Goal: Find specific page/section: Find specific page/section

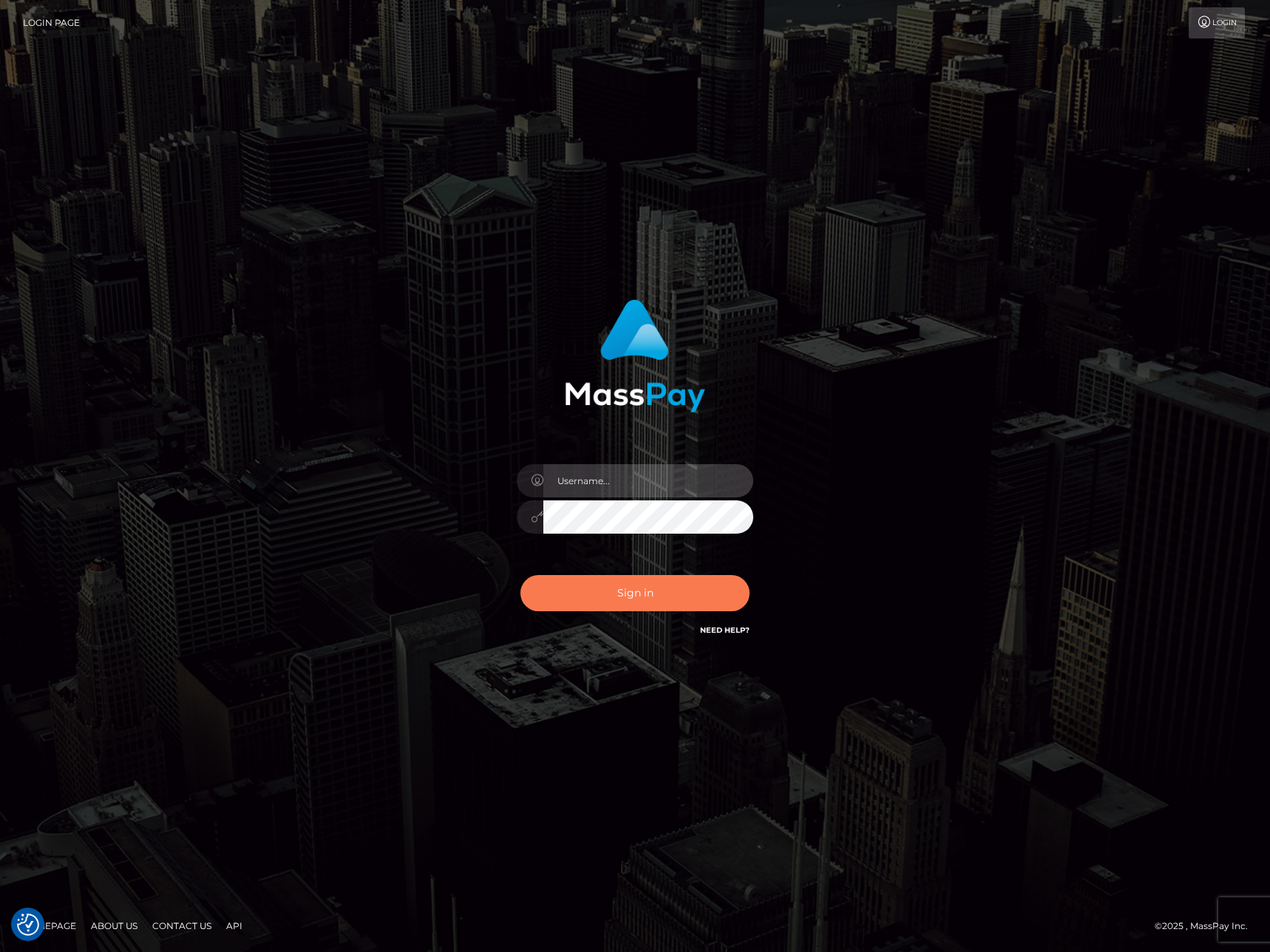
type input "Anthony.Spree"
click at [685, 599] on button "Sign in" at bounding box center [635, 593] width 229 height 36
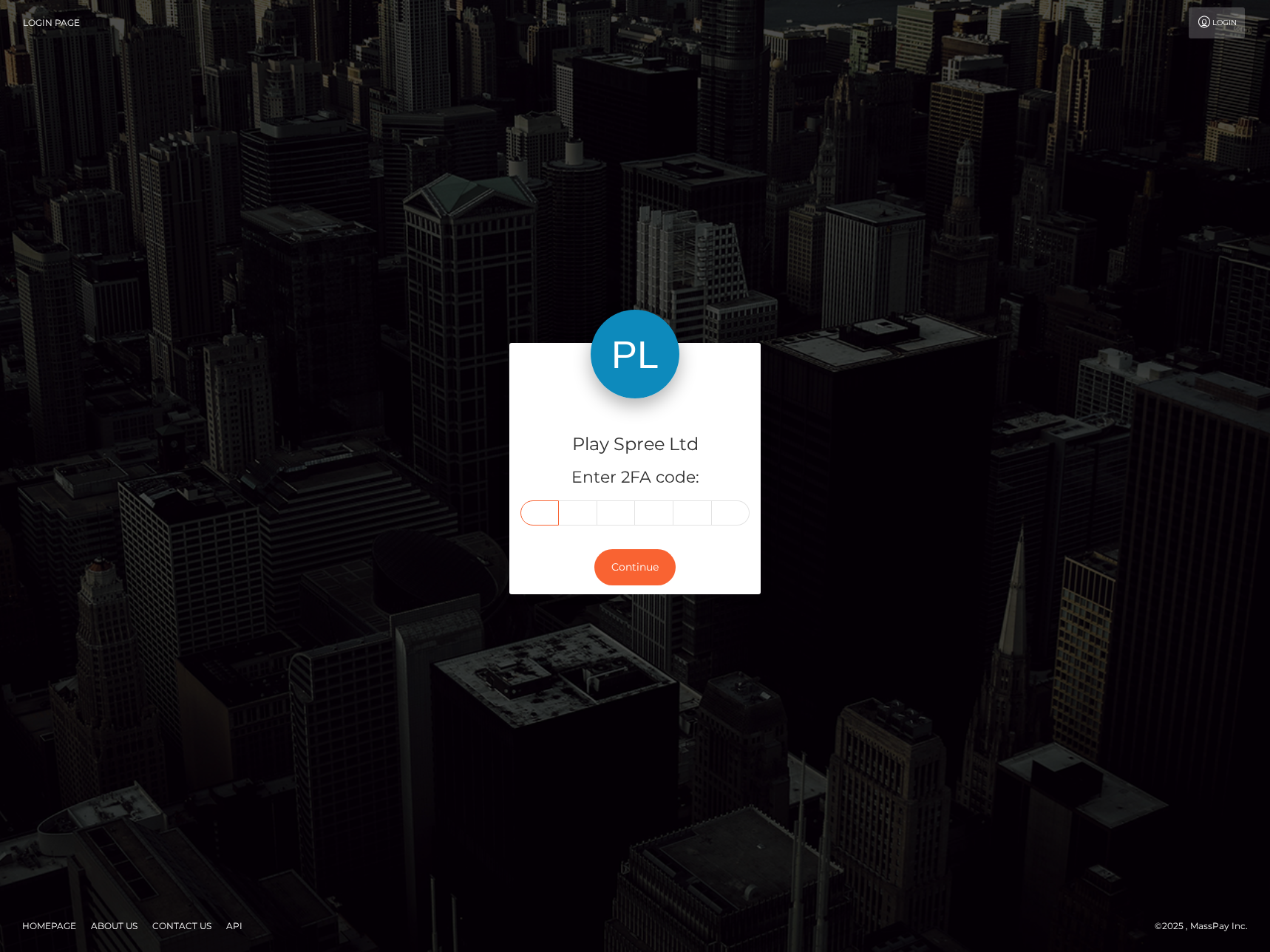
click at [552, 515] on input "text" at bounding box center [540, 513] width 39 height 25
type input "1"
type input "6"
type input "2"
type input "3"
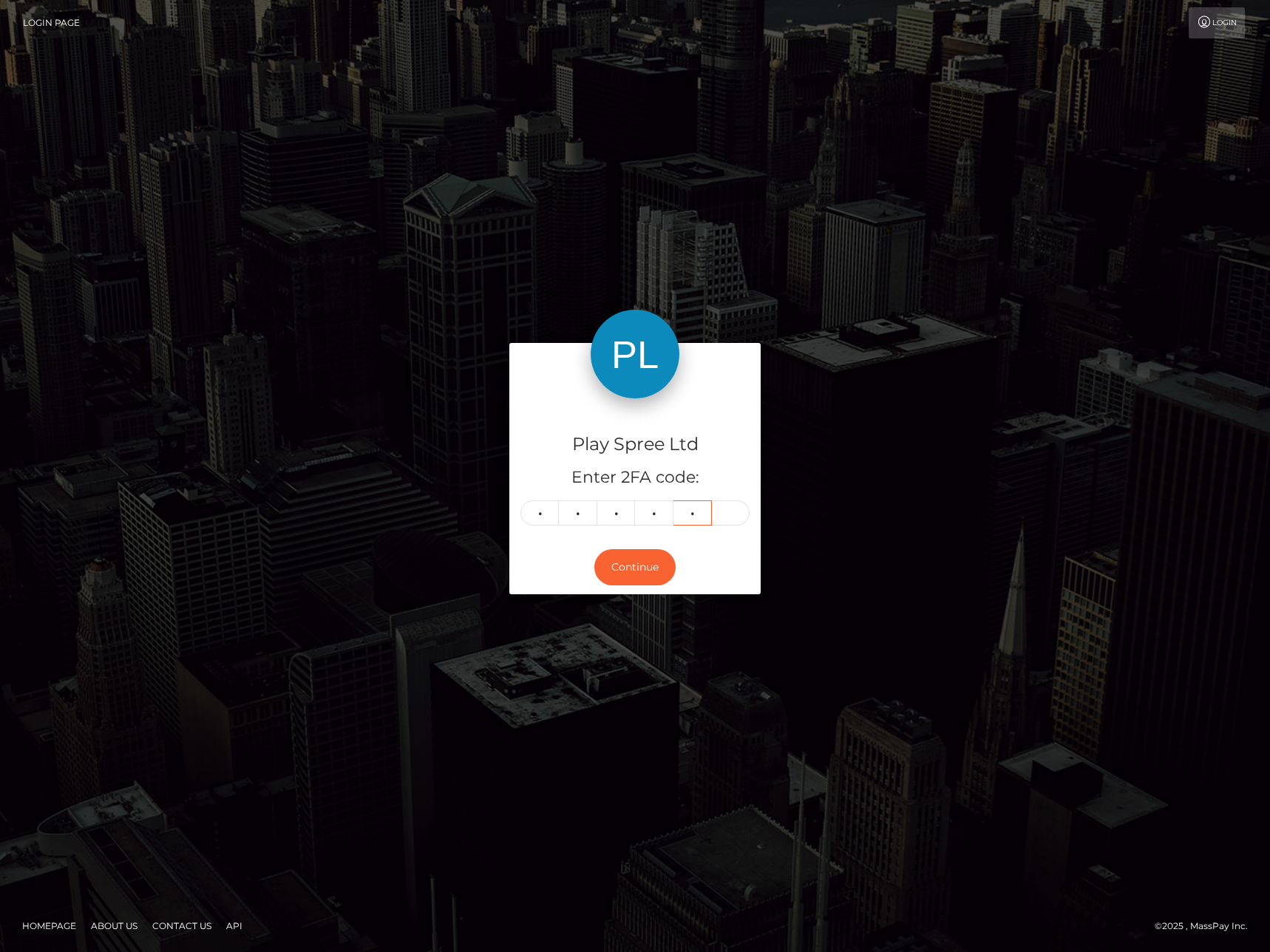
type input "1"
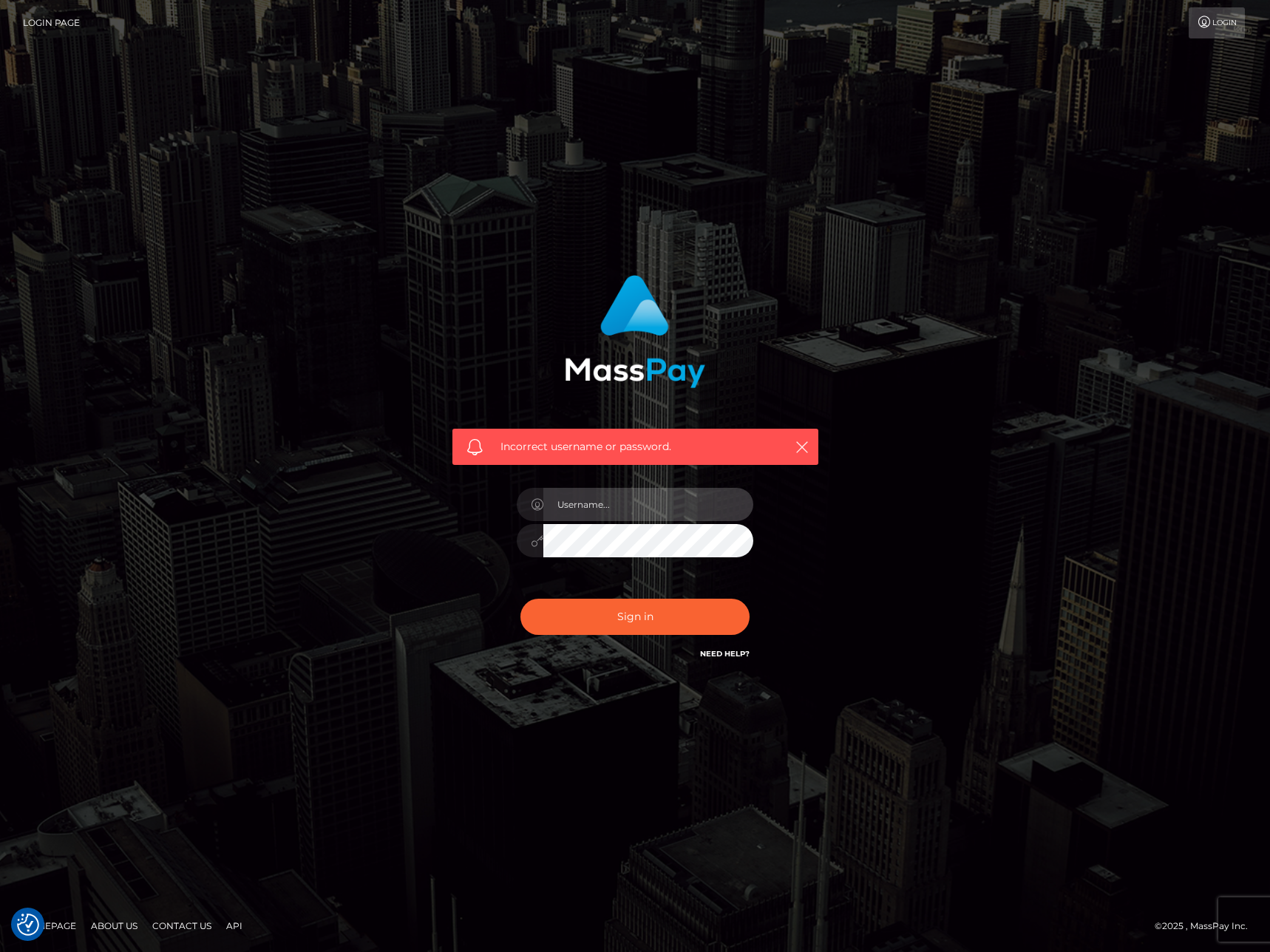
type input "Anthony.Spree"
click at [627, 621] on button "Sign in" at bounding box center [635, 617] width 229 height 36
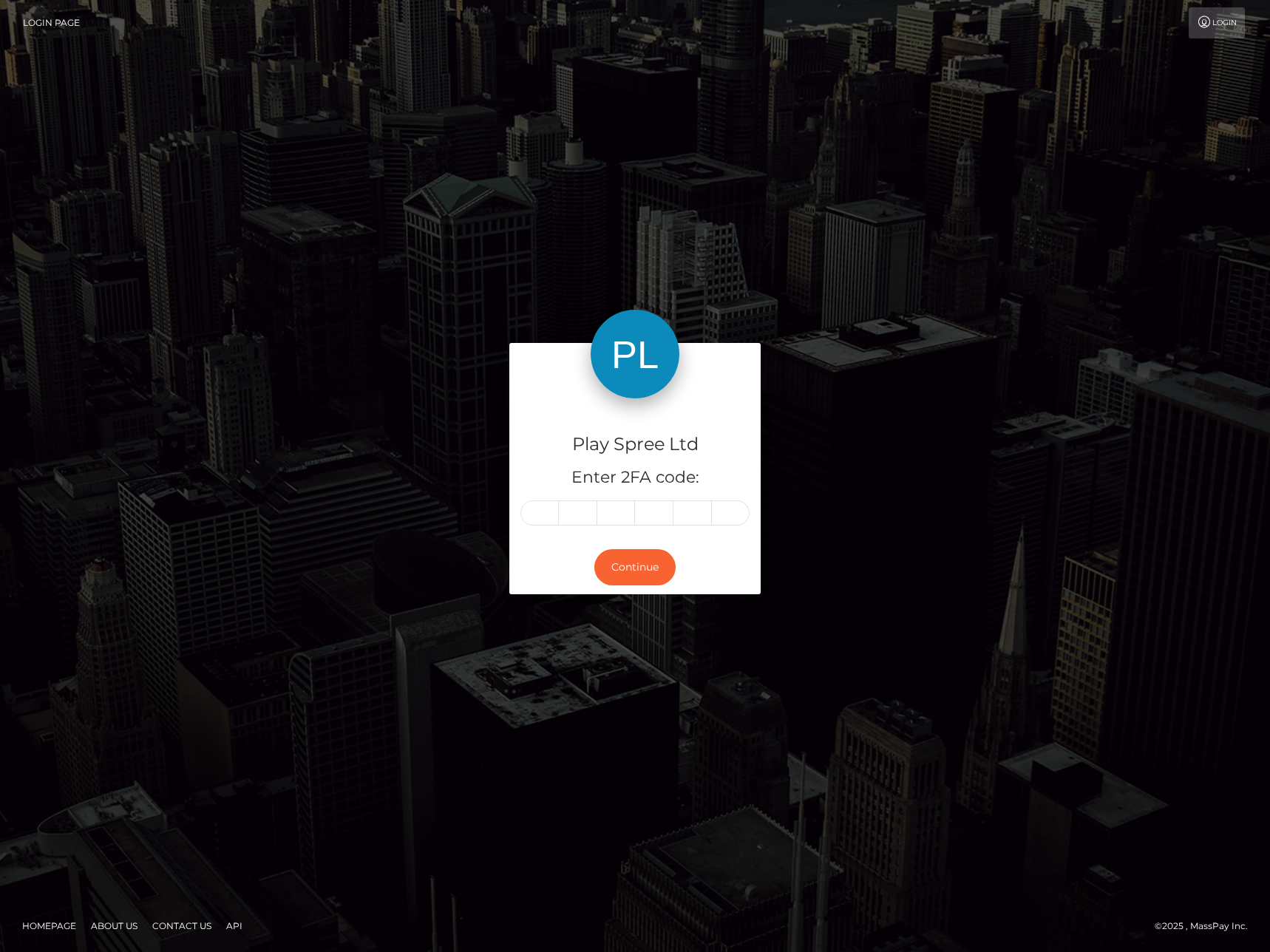
click at [553, 518] on input "text" at bounding box center [540, 513] width 39 height 25
type input "1"
type input "3"
type input "6"
type input "2"
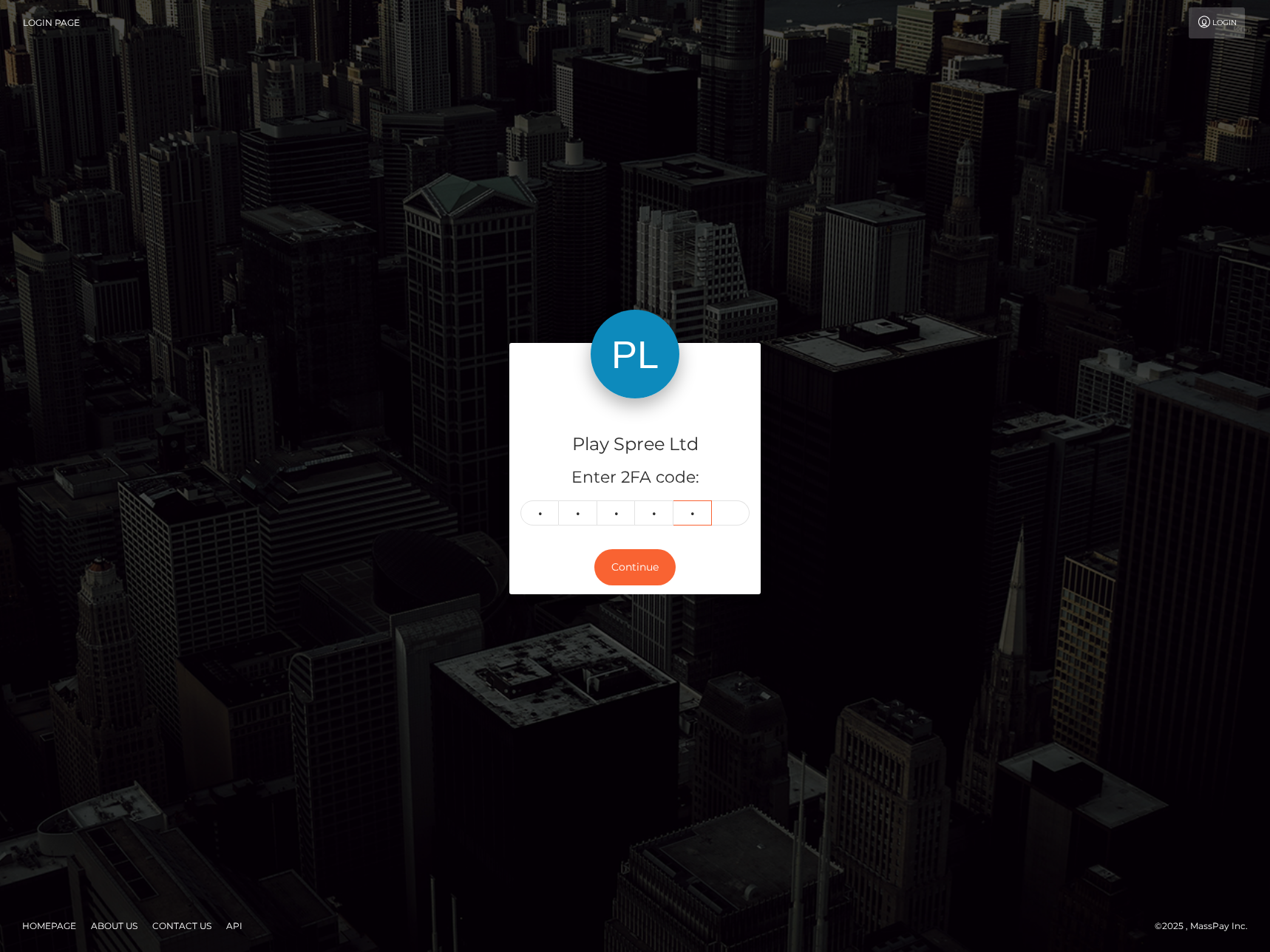
type input "3"
type input "1"
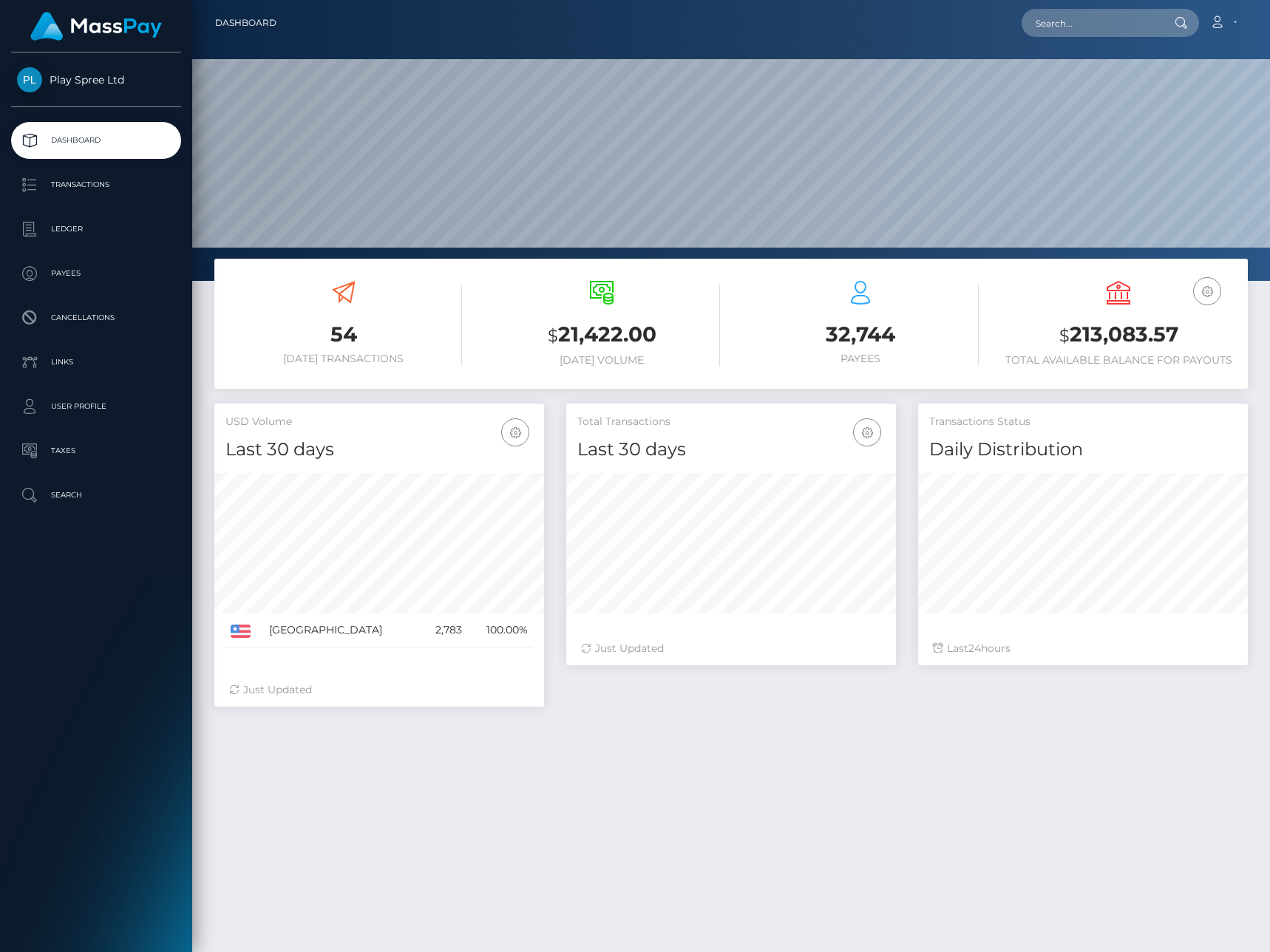
scroll to position [262, 330]
click at [1054, 29] on input "text" at bounding box center [1091, 23] width 139 height 28
paste input "1615317"
type input "1615317"
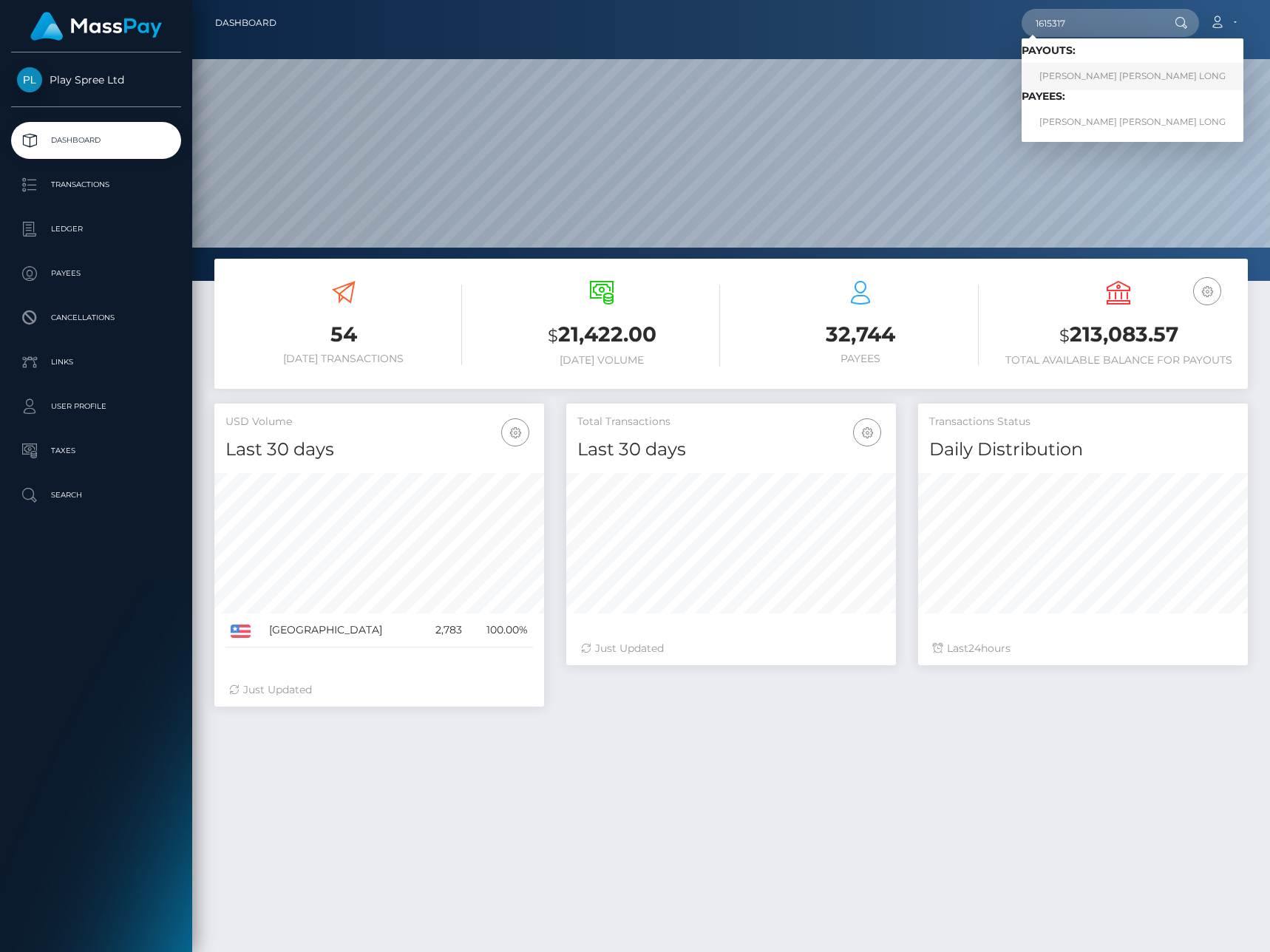
click at [1078, 73] on link "BOBBY GENE JR LONG" at bounding box center [1133, 76] width 222 height 27
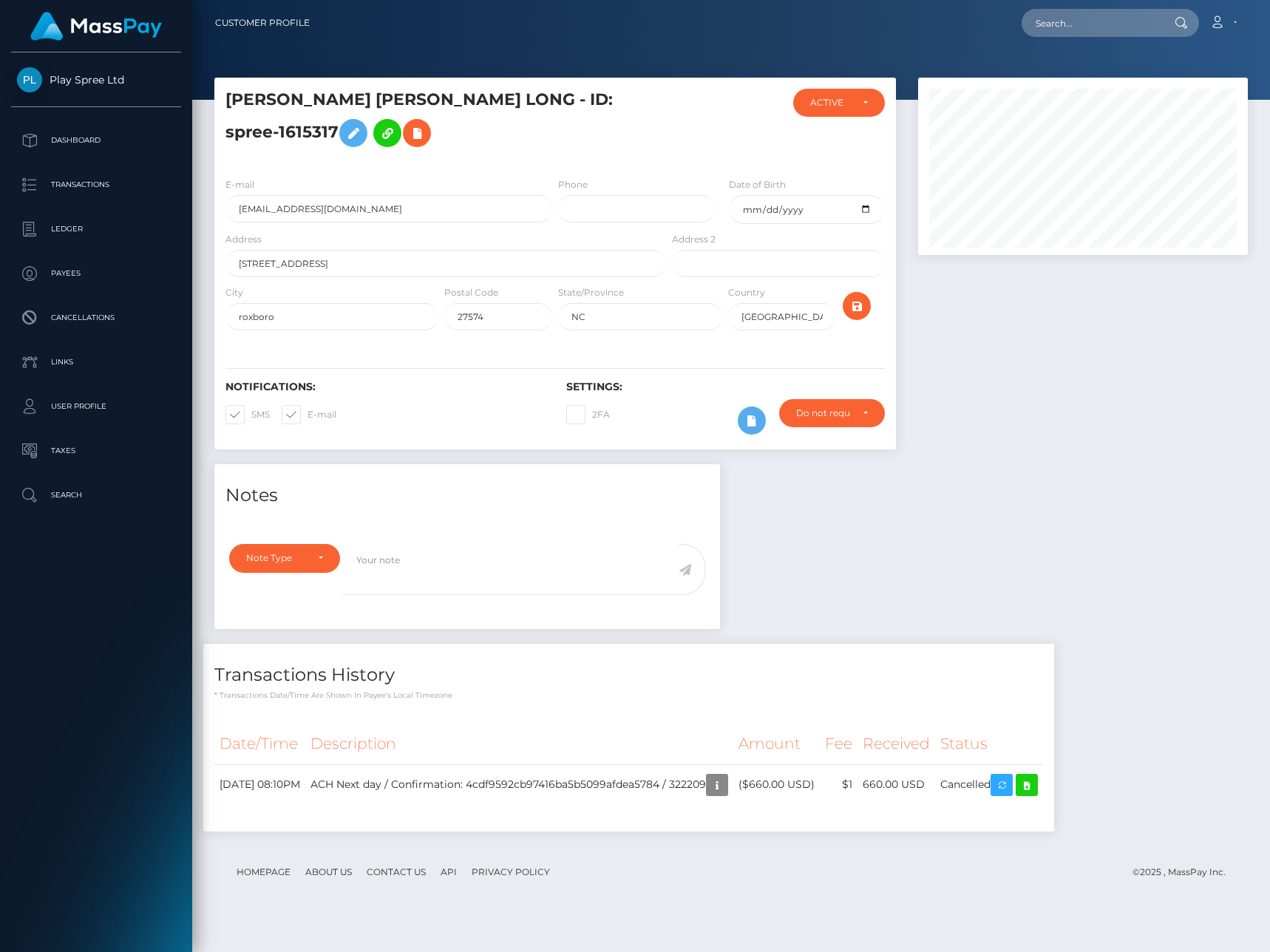
scroll to position [178, 330]
click at [286, 277] on input "189 Wins Be Dr, NC, 27574" at bounding box center [446, 263] width 441 height 27
click at [247, 277] on input "189 Wins Be Dr, NC, 27574" at bounding box center [446, 263] width 441 height 27
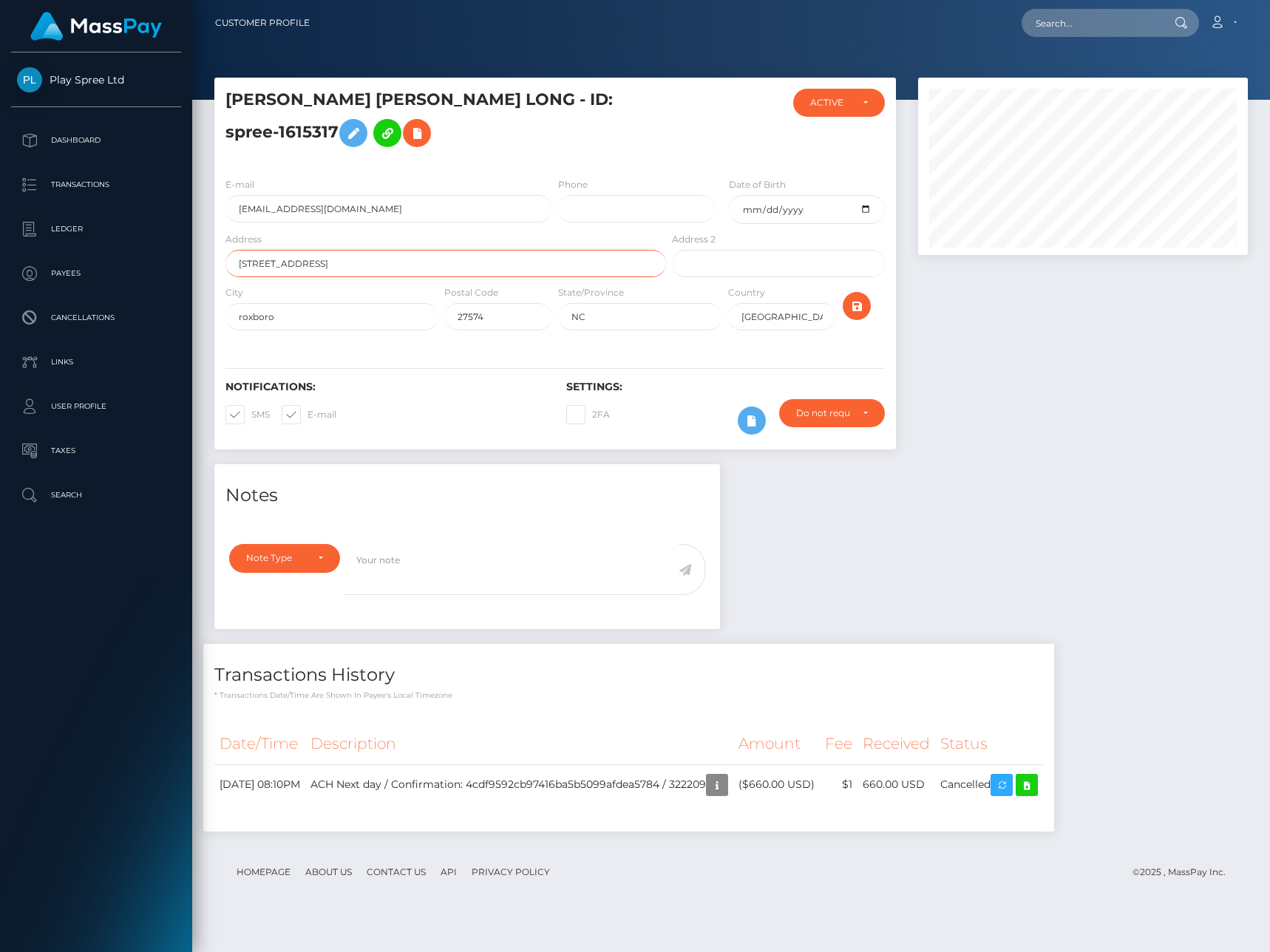
click at [324, 277] on input "189 Wins Be Dr, NC, 27574" at bounding box center [446, 263] width 441 height 27
click at [298, 277] on input "189 Wins Be Dr, NC, 27574" at bounding box center [446, 263] width 441 height 27
click at [267, 331] on input "roxboro" at bounding box center [332, 317] width 213 height 27
click at [576, 331] on input "NC" at bounding box center [640, 317] width 164 height 27
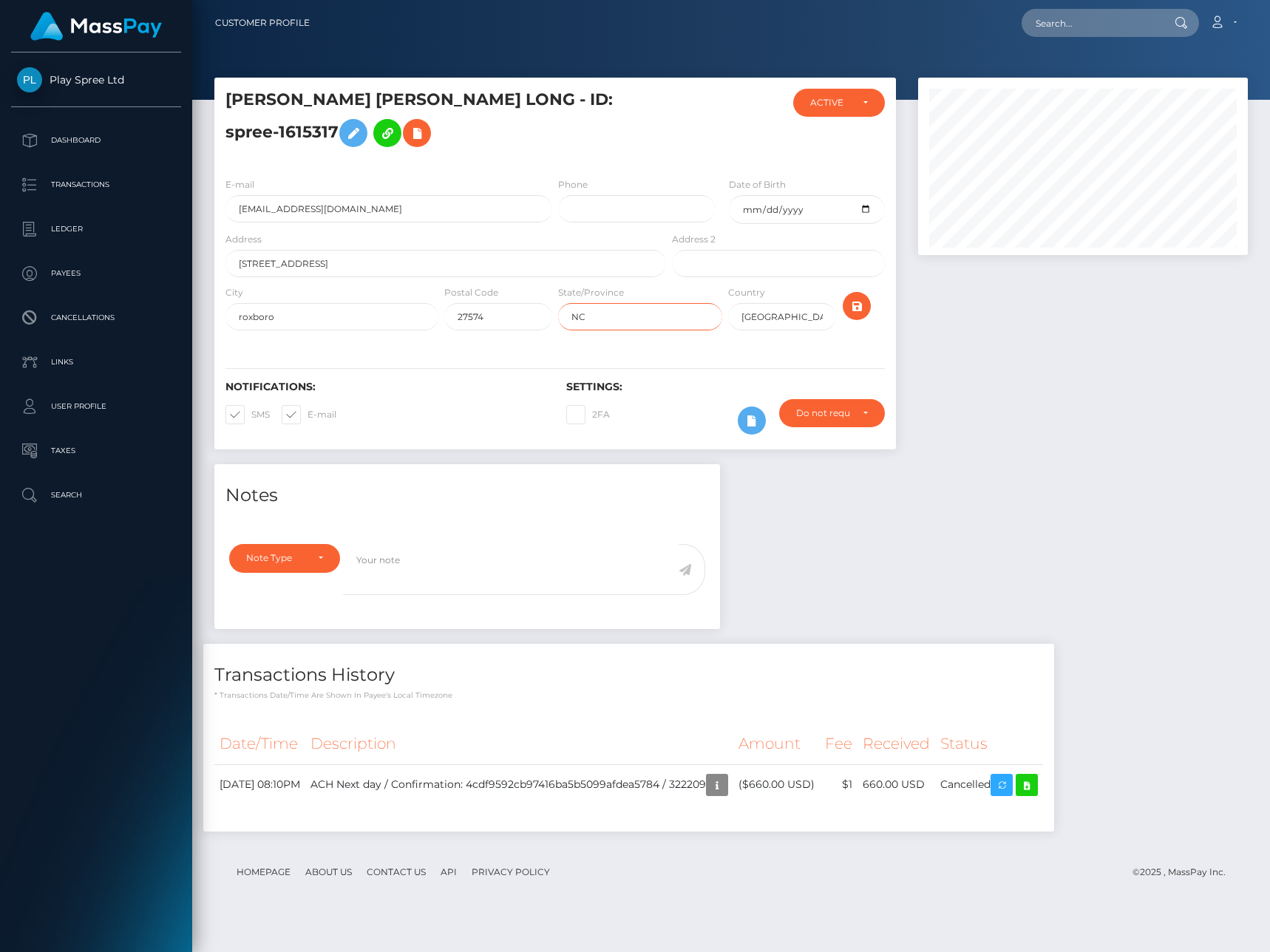
click at [576, 331] on input "NC" at bounding box center [640, 317] width 164 height 27
click at [472, 331] on input "27574" at bounding box center [498, 317] width 108 height 27
click at [746, 331] on input "USA" at bounding box center [781, 317] width 108 height 27
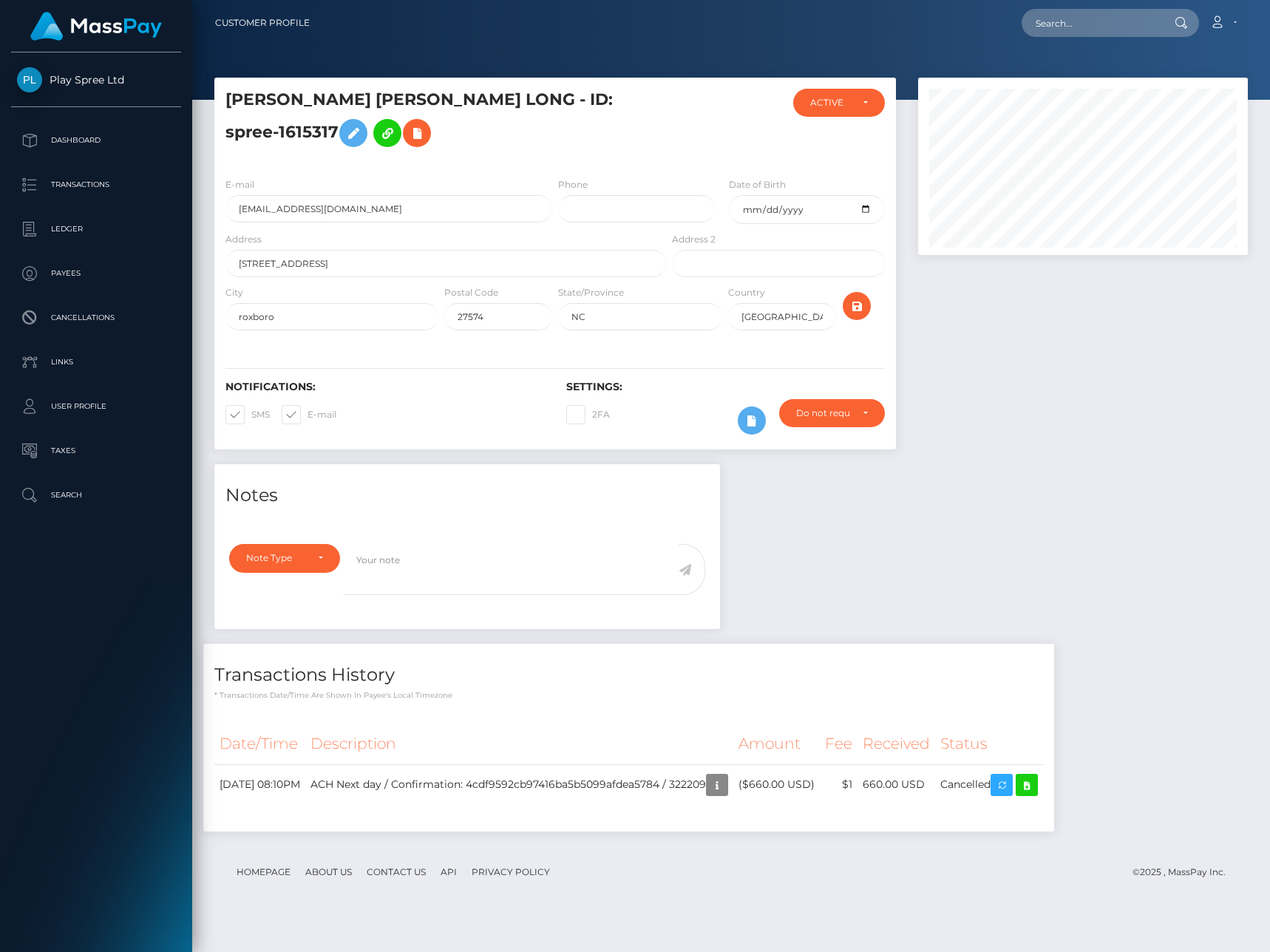
click at [270, 99] on h5 "BOBBY GENE JR LONG - ID: spree-1615317" at bounding box center [441, 121] width 432 height 66
click at [389, 102] on h5 "BOBBY GENE JR LONG - ID: spree-1615317" at bounding box center [441, 121] width 432 height 66
copy h5 "BOBBY GENE JR LONG"
click at [289, 223] on input "bobby012704@gmail.com" at bounding box center [389, 209] width 327 height 27
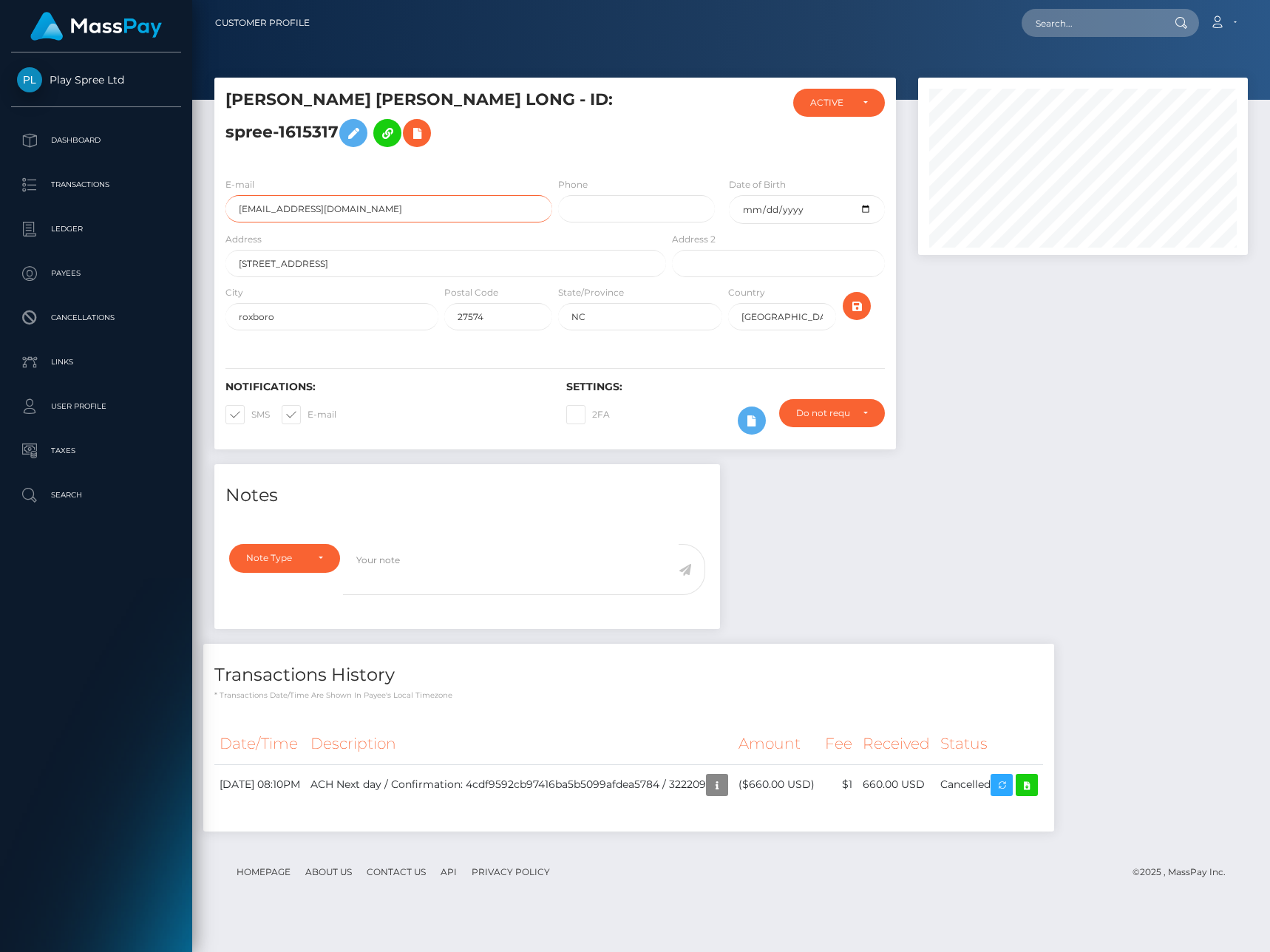
click at [289, 223] on input "bobby012704@gmail.com" at bounding box center [389, 209] width 327 height 27
click at [911, 805] on td "660.00 USD" at bounding box center [896, 784] width 78 height 40
copy td "660.00"
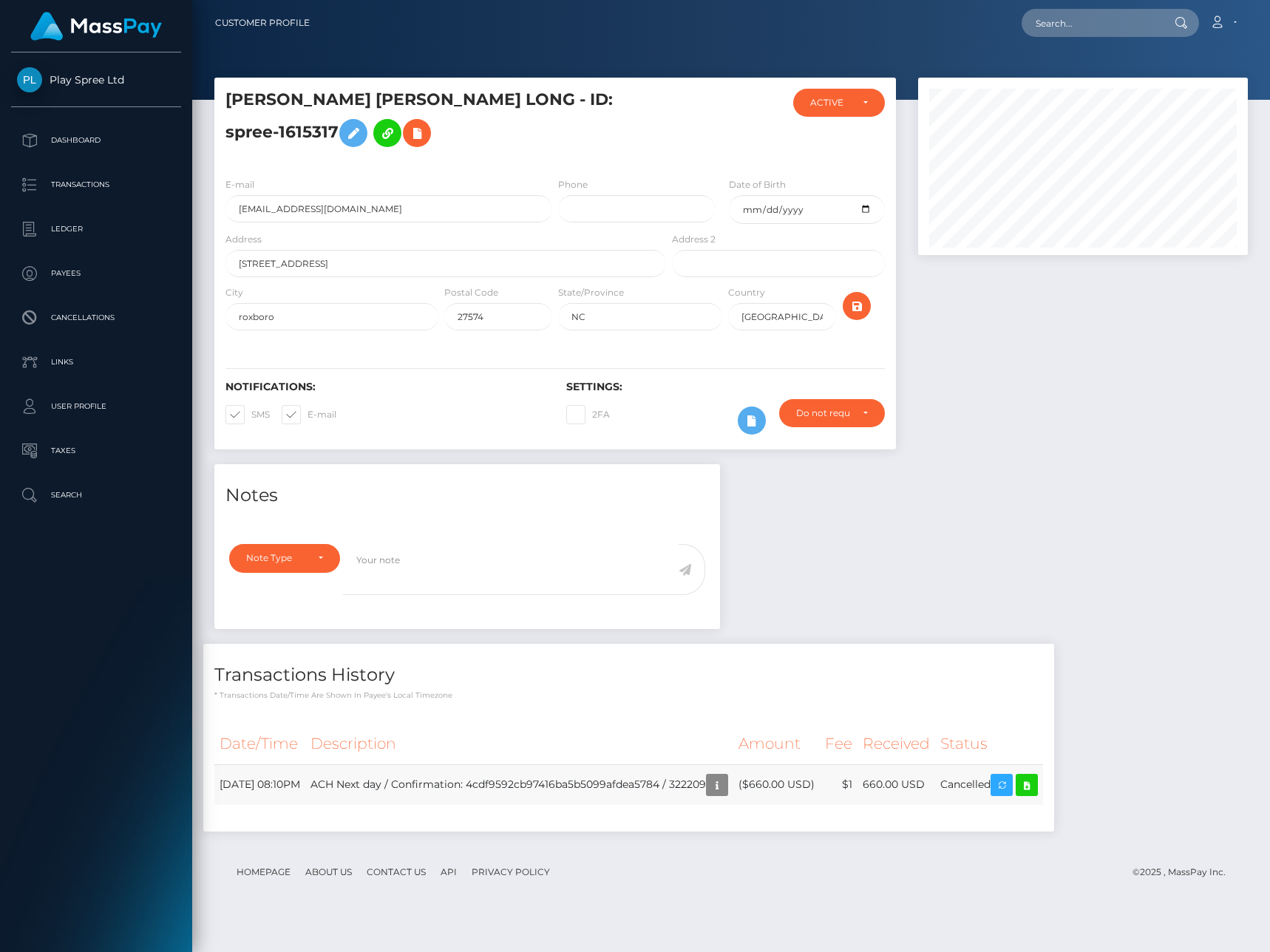
click at [728, 805] on td "ACH Next day / Confirmation: 4cdf9592cb97416ba5b5099afdea5784 / 322209" at bounding box center [519, 784] width 428 height 40
copy td "322209"
click at [968, 432] on div at bounding box center [1082, 271] width 351 height 386
click at [1036, 373] on div at bounding box center [1082, 271] width 351 height 386
